Goal: Information Seeking & Learning: Compare options

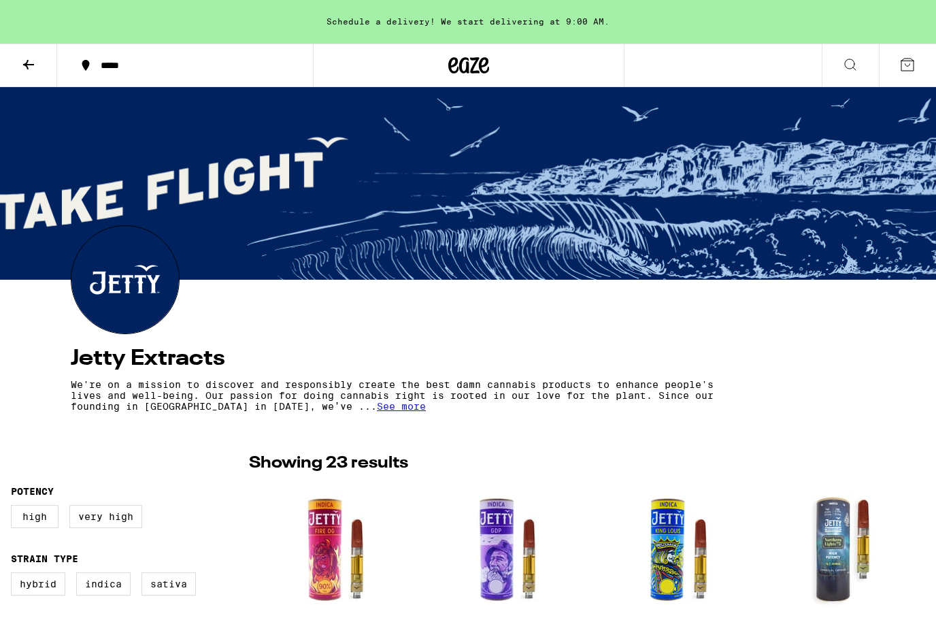
click at [453, 28] on div "Schedule a delivery! We start delivering at 9:00 AM." at bounding box center [468, 22] width 936 height 44
click at [27, 70] on icon at bounding box center [28, 64] width 16 height 16
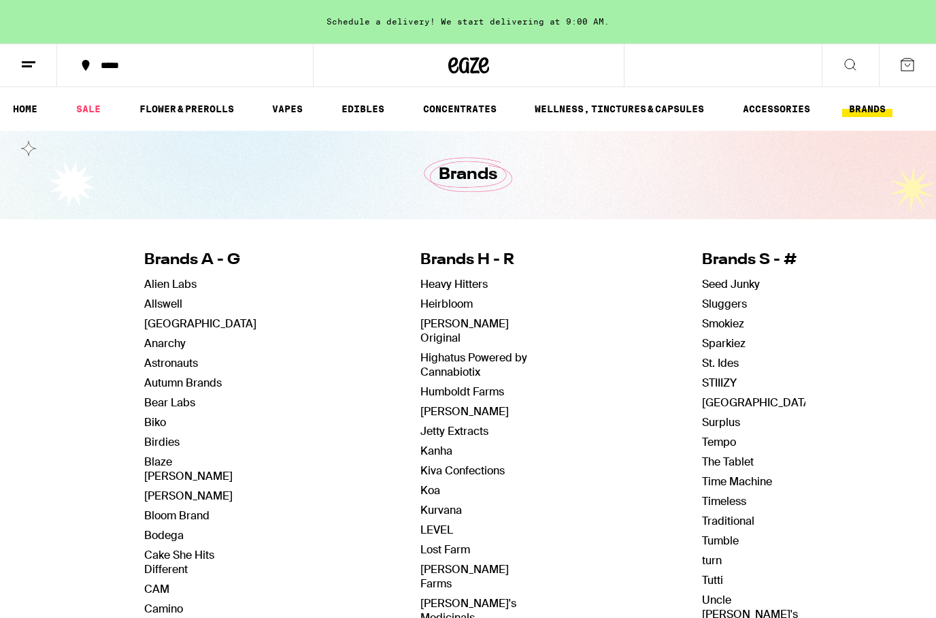
click at [33, 66] on icon at bounding box center [28, 64] width 16 height 16
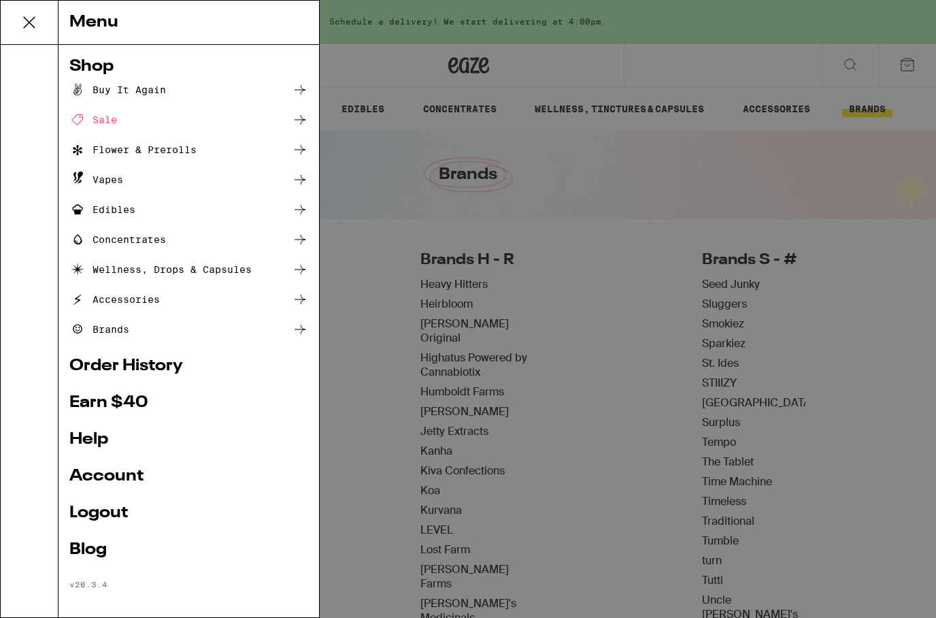
click at [545, 324] on div "Menu Shop Buy It Again Sale Flower & Prerolls Vapes Edibles Concentrates Wellne…" at bounding box center [468, 309] width 936 height 618
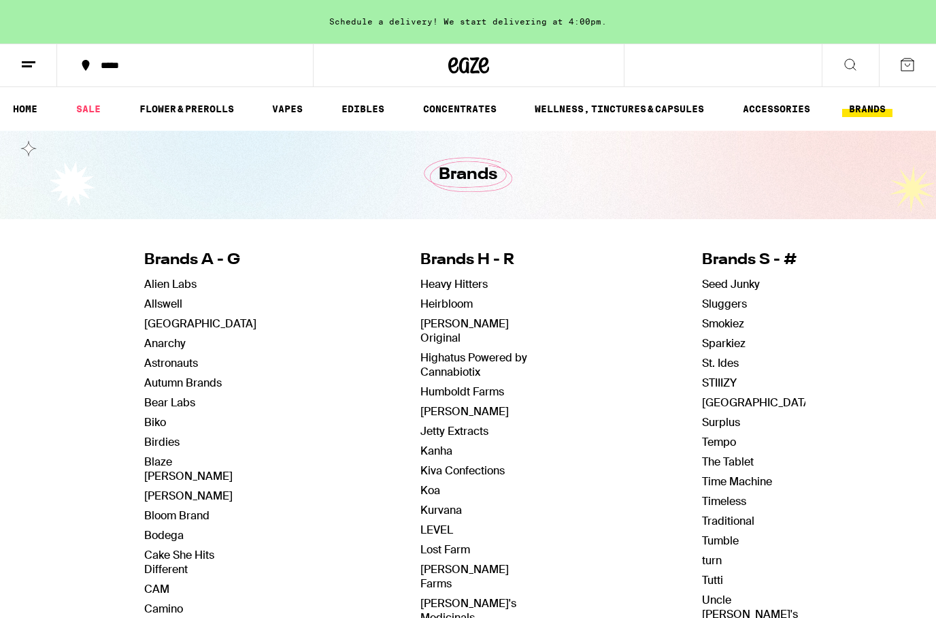
click at [852, 65] on icon at bounding box center [850, 64] width 16 height 16
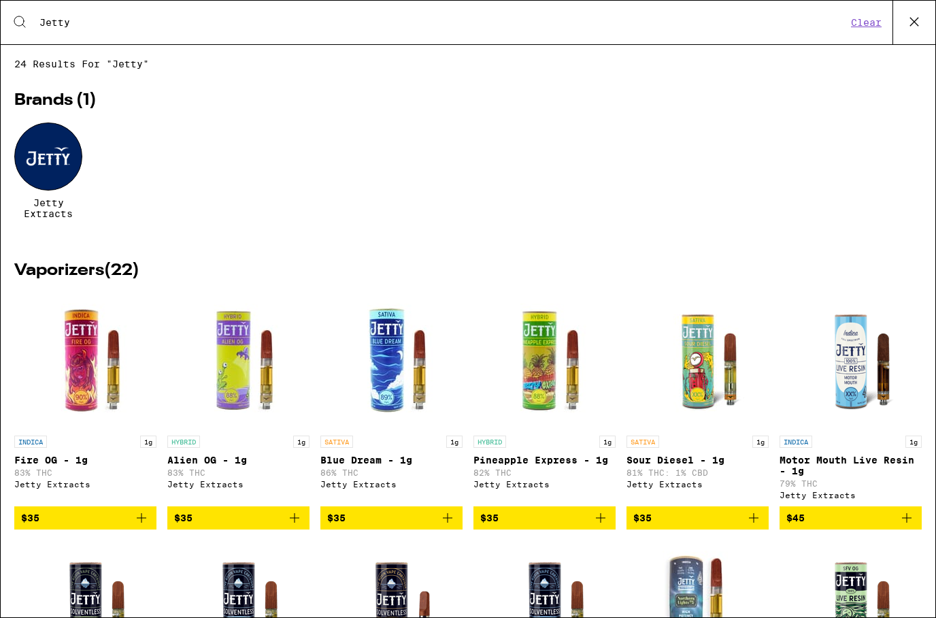
type input "Jetty"
click at [73, 165] on div at bounding box center [48, 156] width 68 height 68
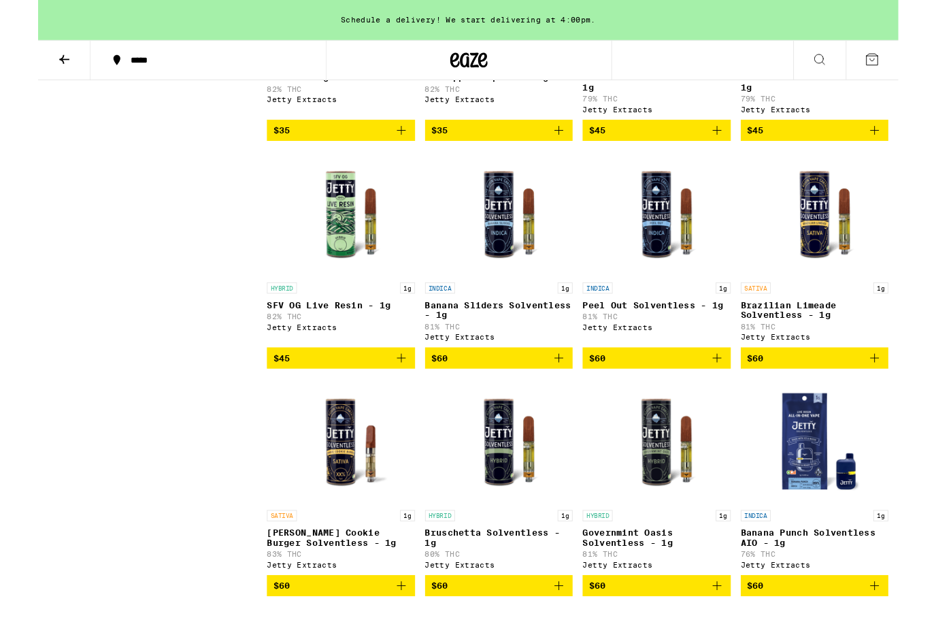
scroll to position [1058, 0]
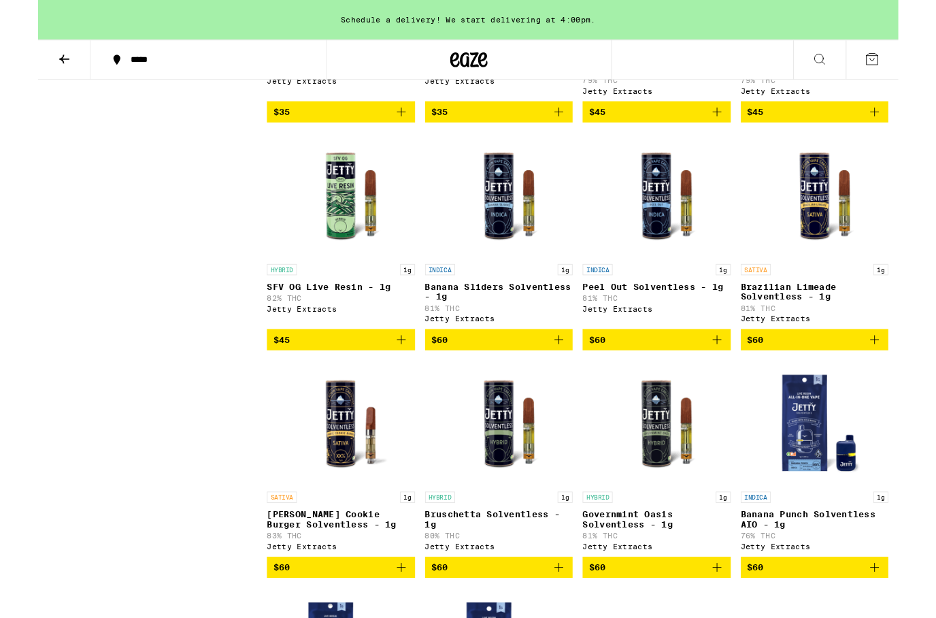
click at [675, 279] on img "Open page for Peel Out Solventless - 1g from Jetty Extracts" at bounding box center [673, 213] width 136 height 136
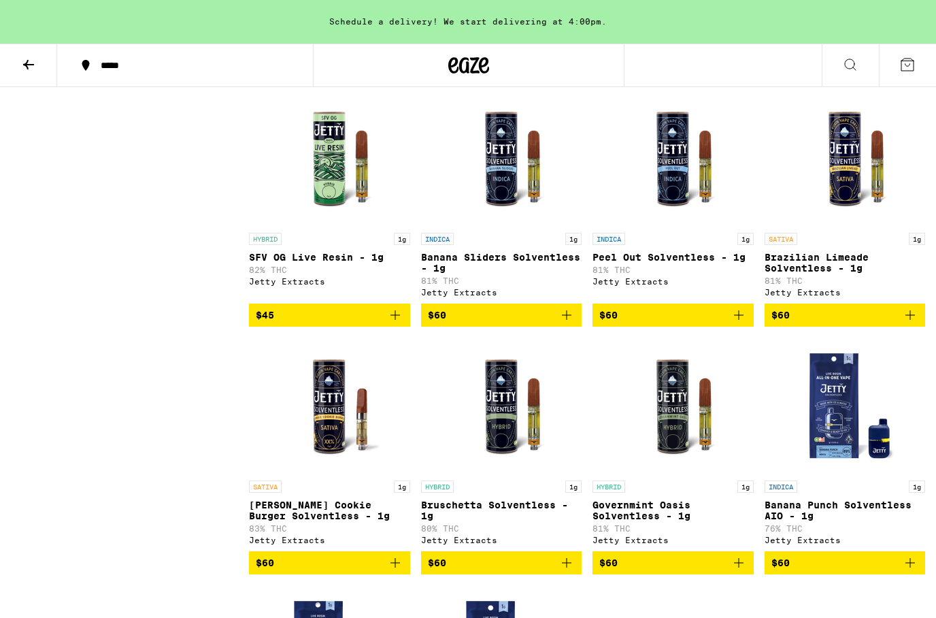
scroll to position [1059, 0]
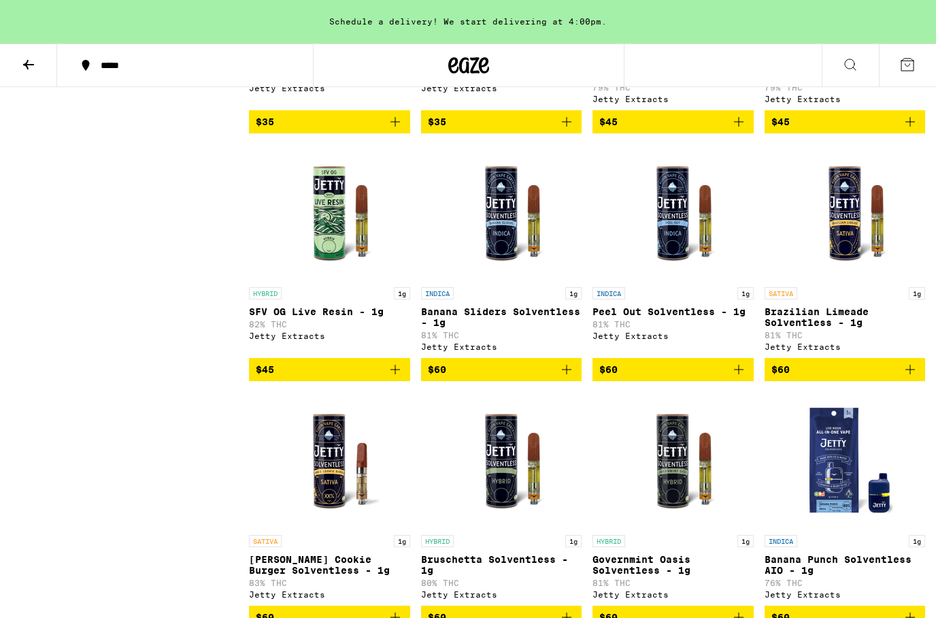
click at [500, 271] on img "Open page for Banana Sliders Solventless - 1g from Jetty Extracts" at bounding box center [501, 212] width 136 height 136
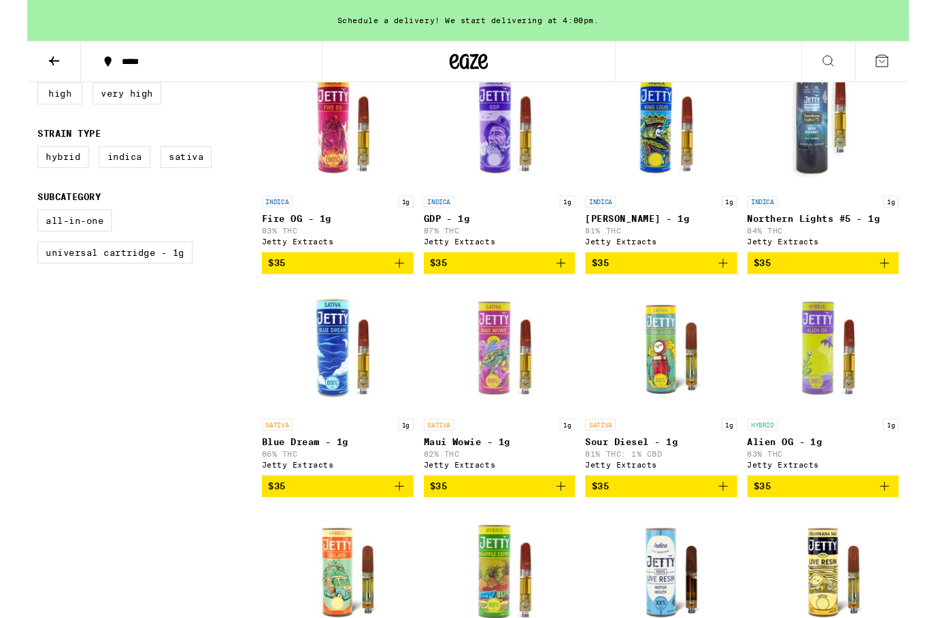
scroll to position [402, 0]
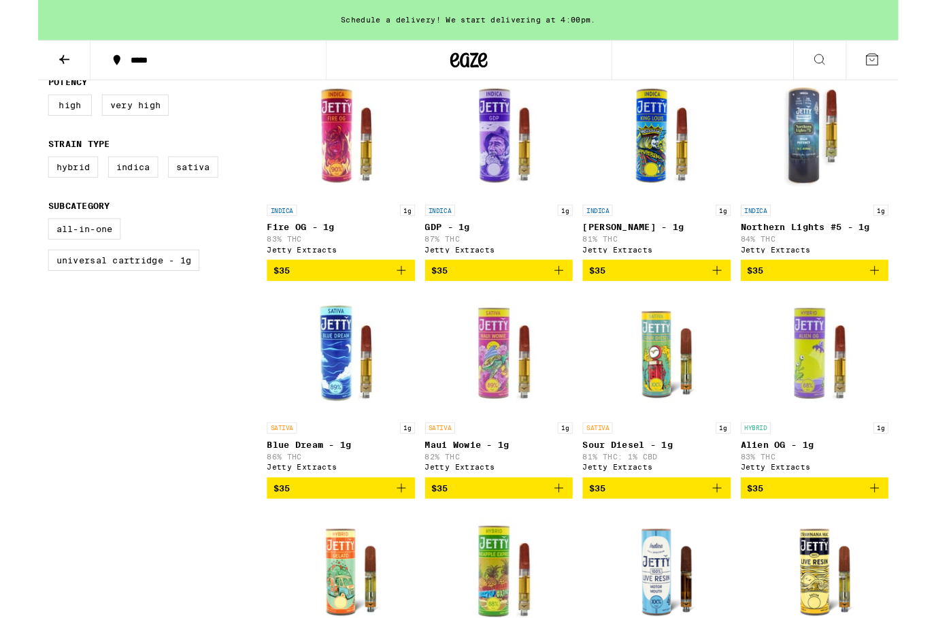
click at [838, 162] on img "Open page for Northern Lights #5 - 1g from Jetty Extracts" at bounding box center [845, 148] width 136 height 136
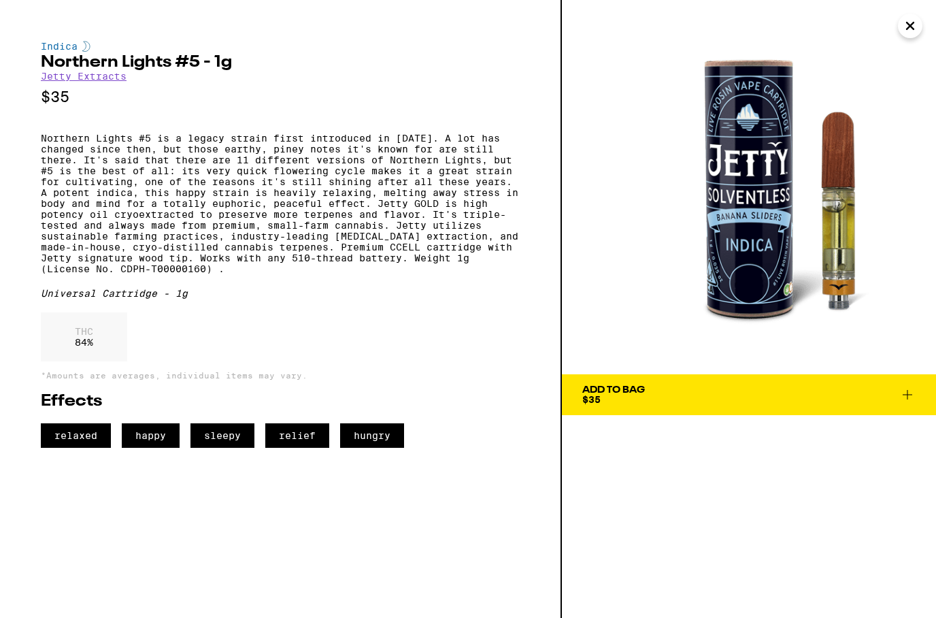
click at [908, 31] on icon "Close" at bounding box center [910, 26] width 16 height 20
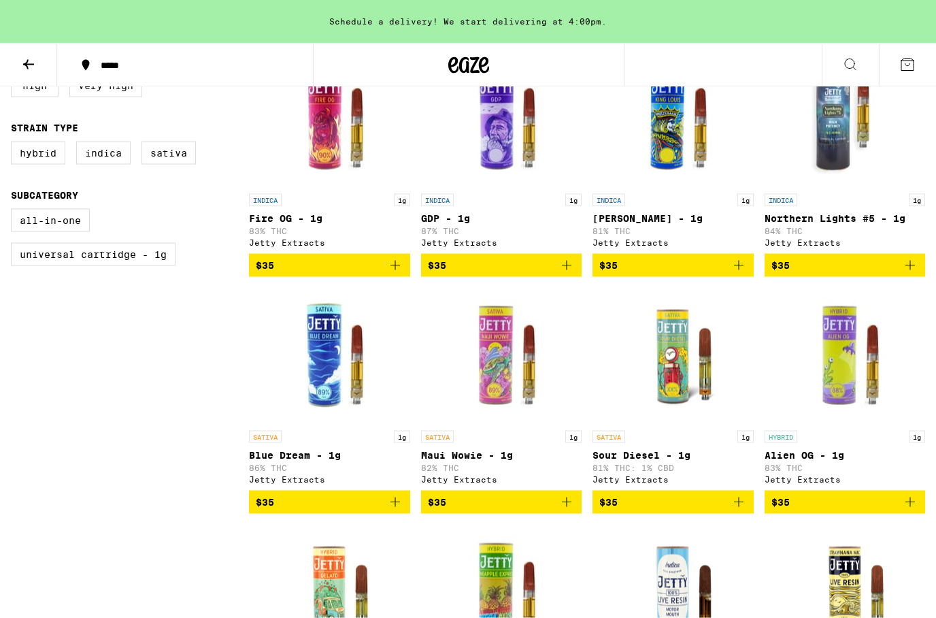
scroll to position [429, 0]
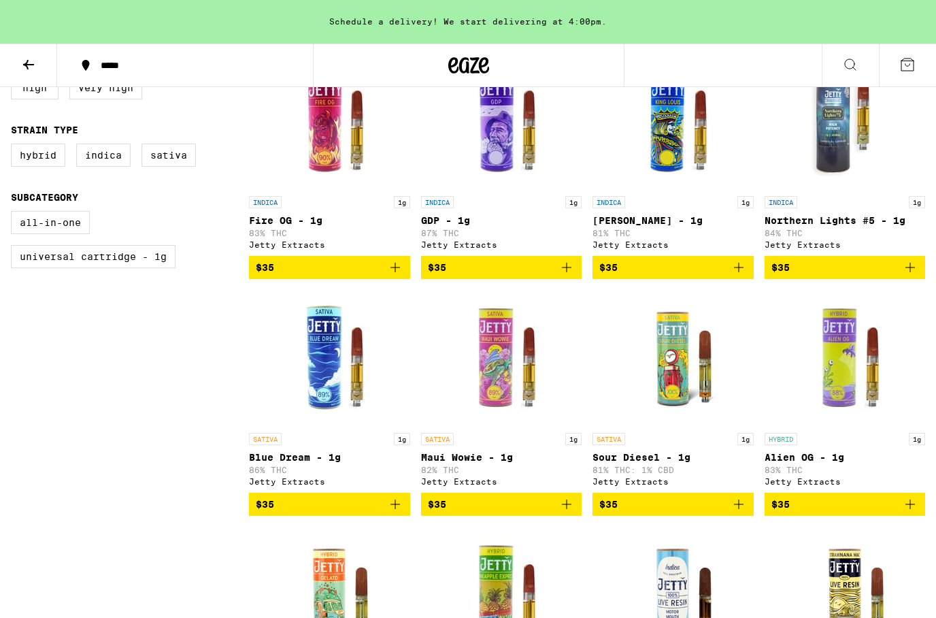
click at [835, 138] on img "Open page for Northern Lights #5 - 1g from Jetty Extracts" at bounding box center [845, 121] width 136 height 136
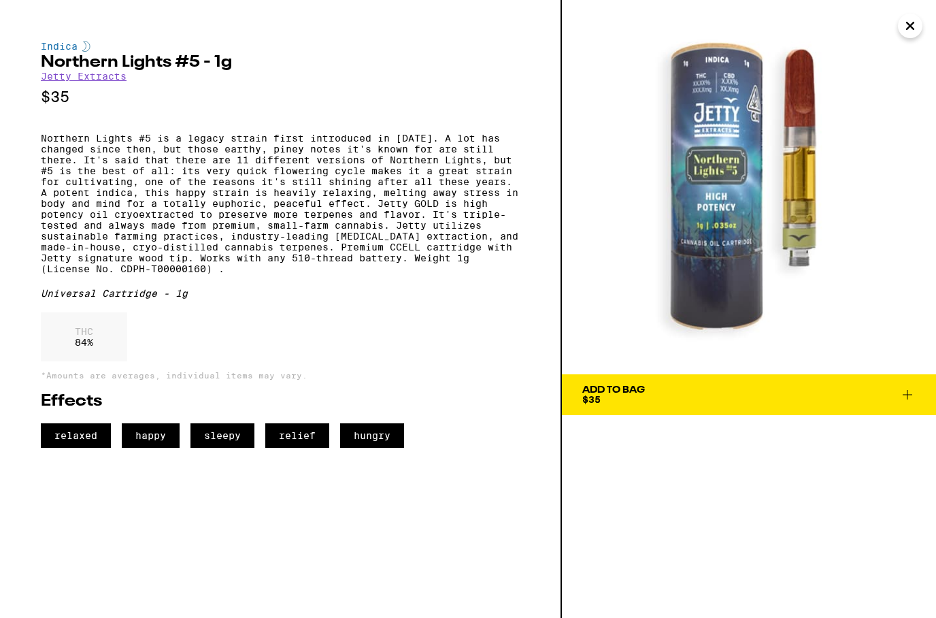
click at [904, 25] on icon "Close" at bounding box center [910, 26] width 16 height 20
